Goal: Book appointment/travel/reservation

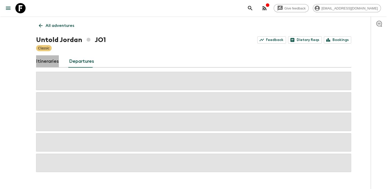
click at [48, 57] on link "Itineraries" at bounding box center [47, 61] width 23 height 12
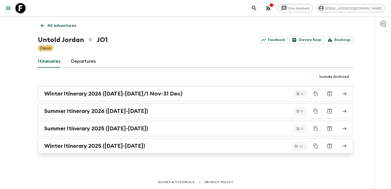
click at [82, 149] on link "Winter Itinerary 2025 ([DATE]-[DATE])" at bounding box center [195, 145] width 315 height 15
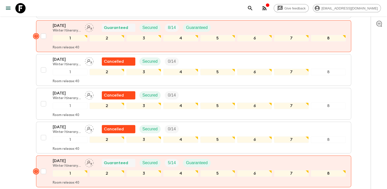
scroll to position [230, 0]
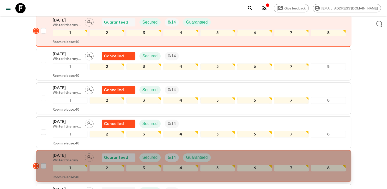
click at [36, 163] on icon "button" at bounding box center [35, 165] width 5 height 5
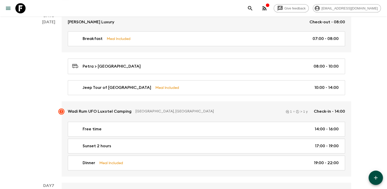
scroll to position [767, 0]
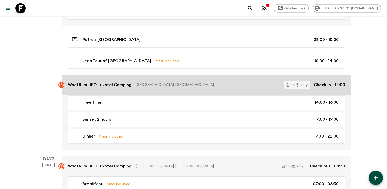
click at [60, 82] on rect at bounding box center [61, 85] width 6 height 6
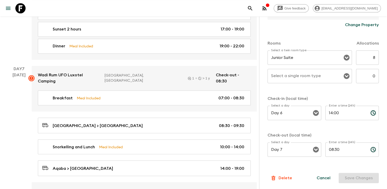
scroll to position [96, 0]
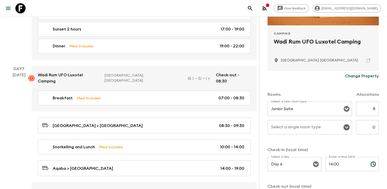
click at [344, 124] on icon "Open" at bounding box center [346, 127] width 6 height 6
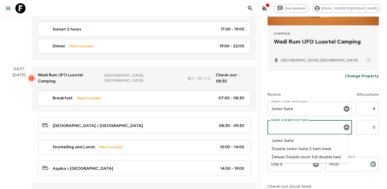
click at [303, 141] on li "Junior Suite" at bounding box center [307, 140] width 81 height 8
type input "Junior Suite"
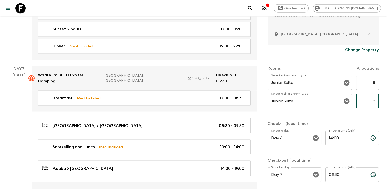
scroll to position [147, 0]
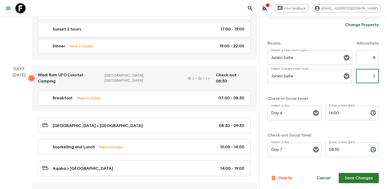
type input "2"
click at [358, 175] on button "Save Changes" at bounding box center [358, 178] width 40 height 10
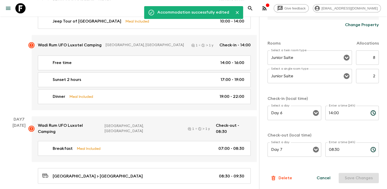
scroll to position [818, 0]
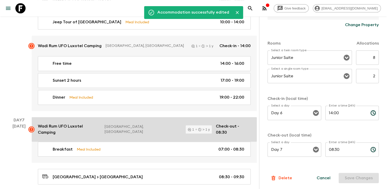
click at [29, 127] on icon at bounding box center [31, 129] width 5 height 5
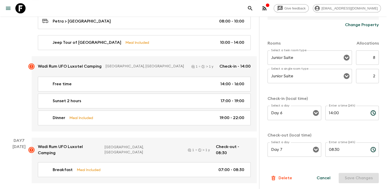
scroll to position [792, 0]
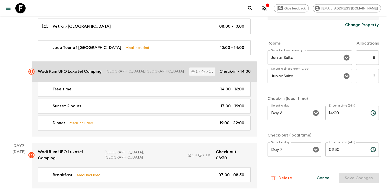
click at [30, 68] on icon at bounding box center [31, 71] width 6 height 6
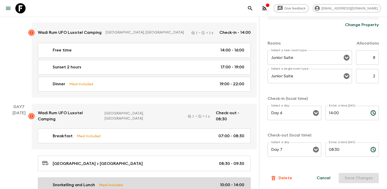
scroll to position [843, 0]
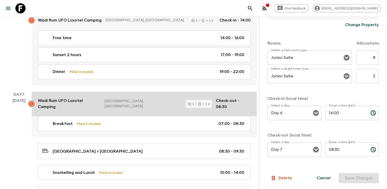
click at [44, 97] on p "Wadi Rum UFO Luxotel Camping" at bounding box center [69, 103] width 63 height 12
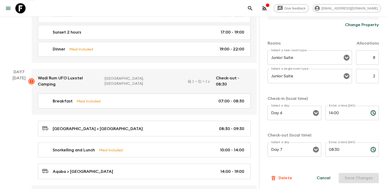
scroll to position [955, 0]
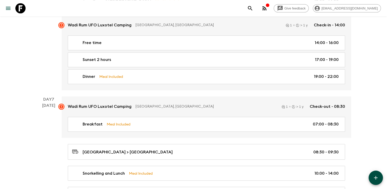
scroll to position [869, 0]
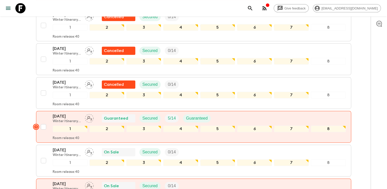
scroll to position [281, 0]
